Goal: Find specific page/section: Find specific page/section

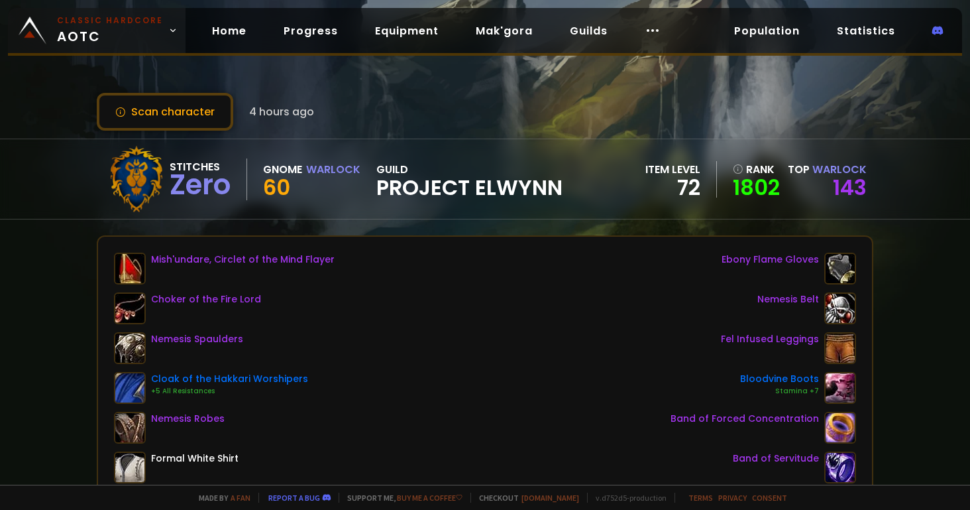
click at [170, 28] on icon at bounding box center [172, 30] width 9 height 9
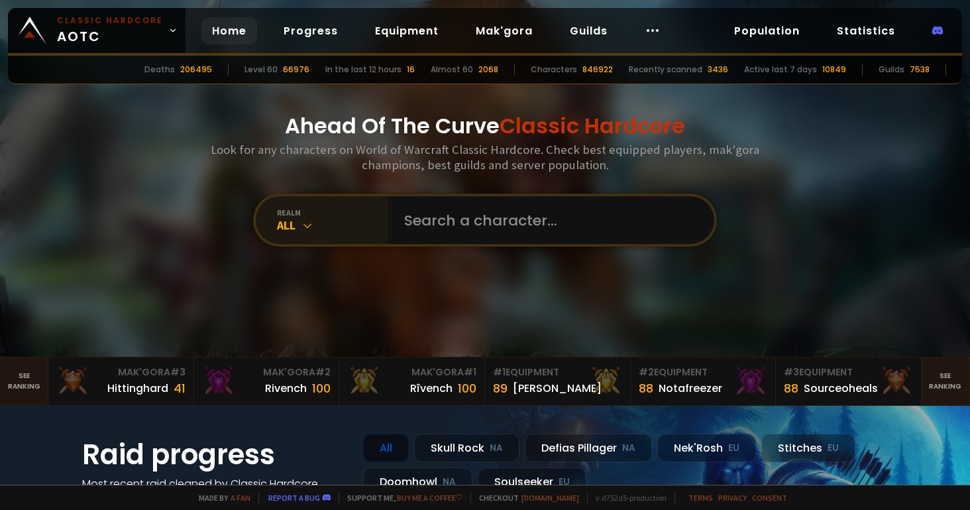
click at [311, 209] on div "realm" at bounding box center [332, 212] width 111 height 10
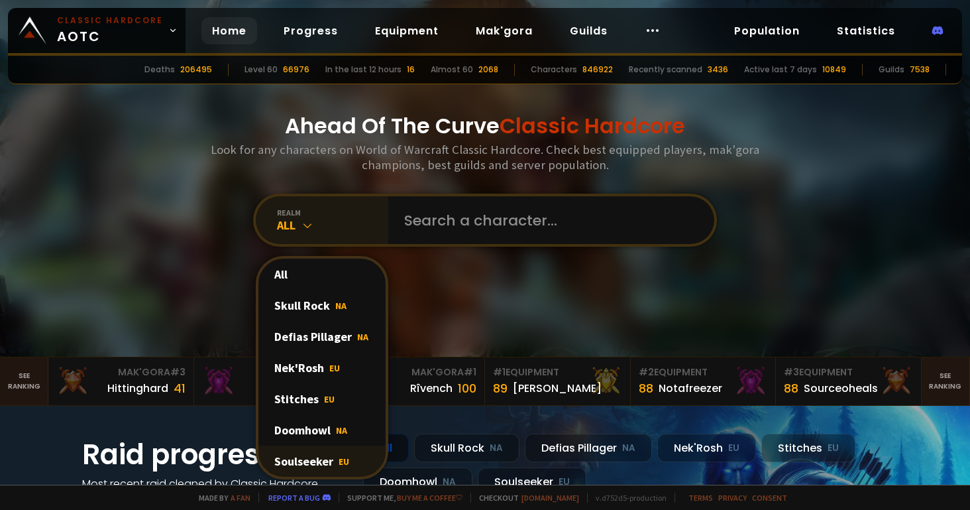
click at [307, 464] on div "Soulseeker EU" at bounding box center [321, 460] width 127 height 31
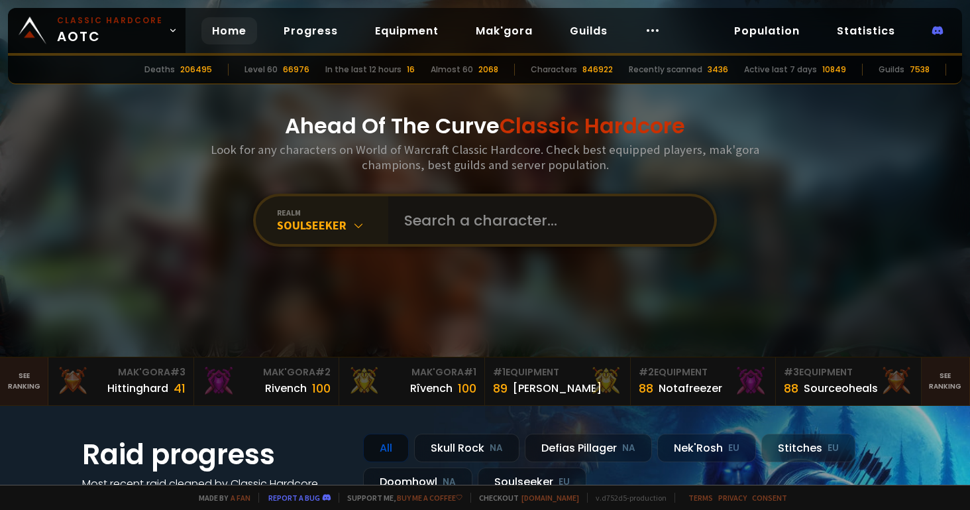
click at [443, 230] on input "text" at bounding box center [547, 220] width 302 height 48
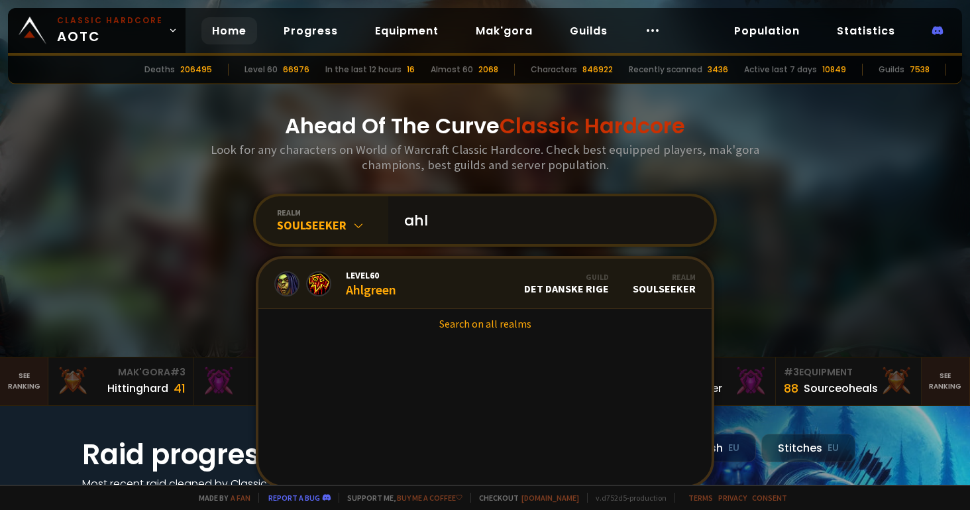
type input "ahl"
click at [433, 293] on link "Level 60 Ahlgreen Guild Det Danske Rige Realm Soulseeker" at bounding box center [484, 283] width 453 height 50
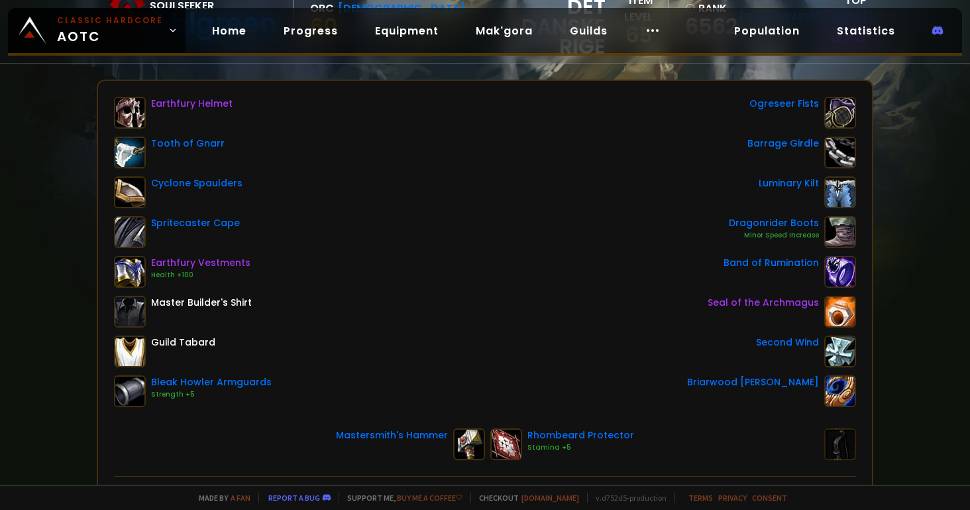
scroll to position [180, 0]
